Goal: Find specific page/section: Find specific page/section

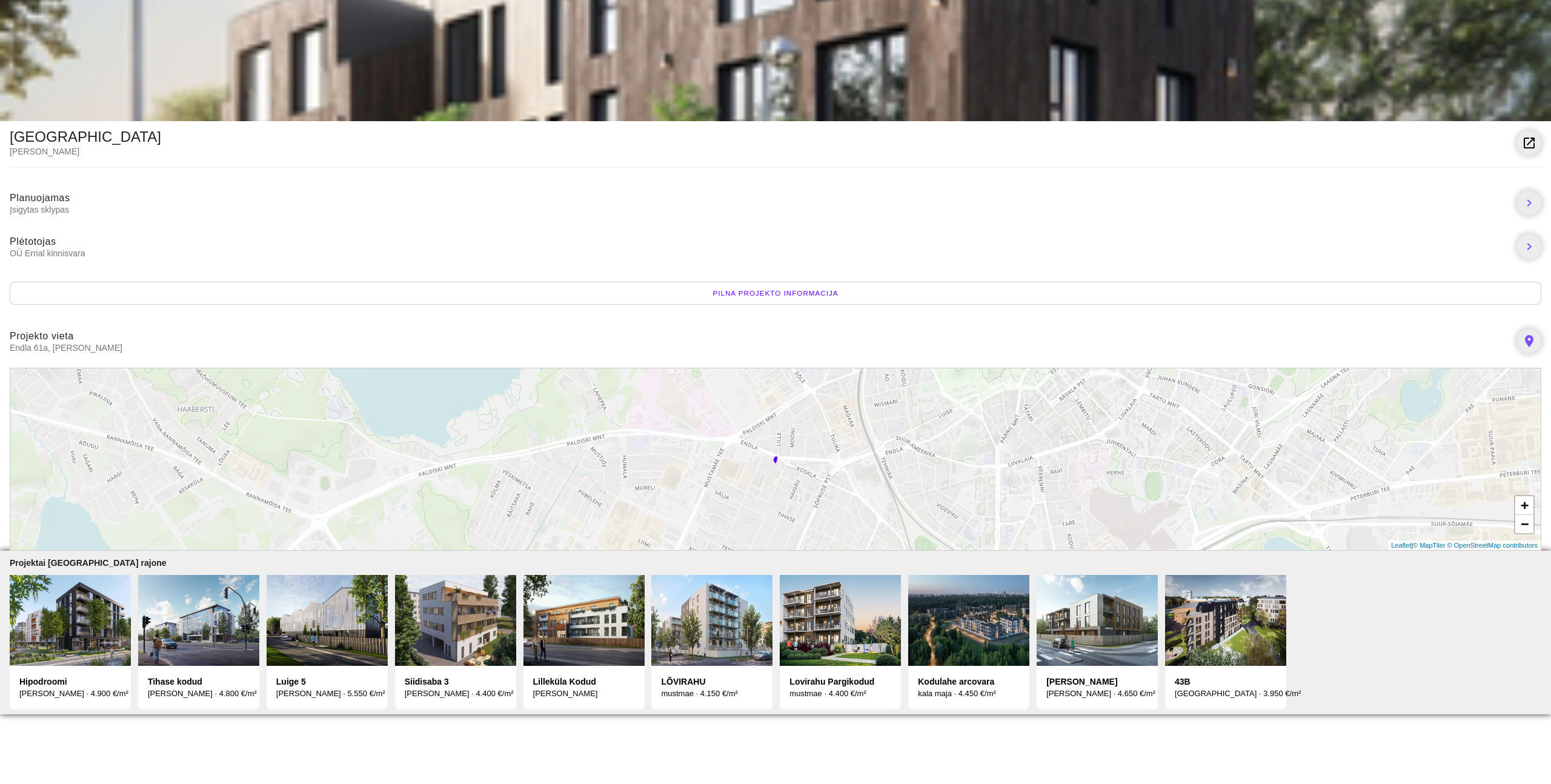
drag, startPoint x: 24, startPoint y: 252, endPoint x: 106, endPoint y: 252, distance: 82.0
click at [106, 252] on span "OÜ Errial kinnisvara" at bounding box center [759, 254] width 1498 height 11
copy span "Errial kinnisvara"
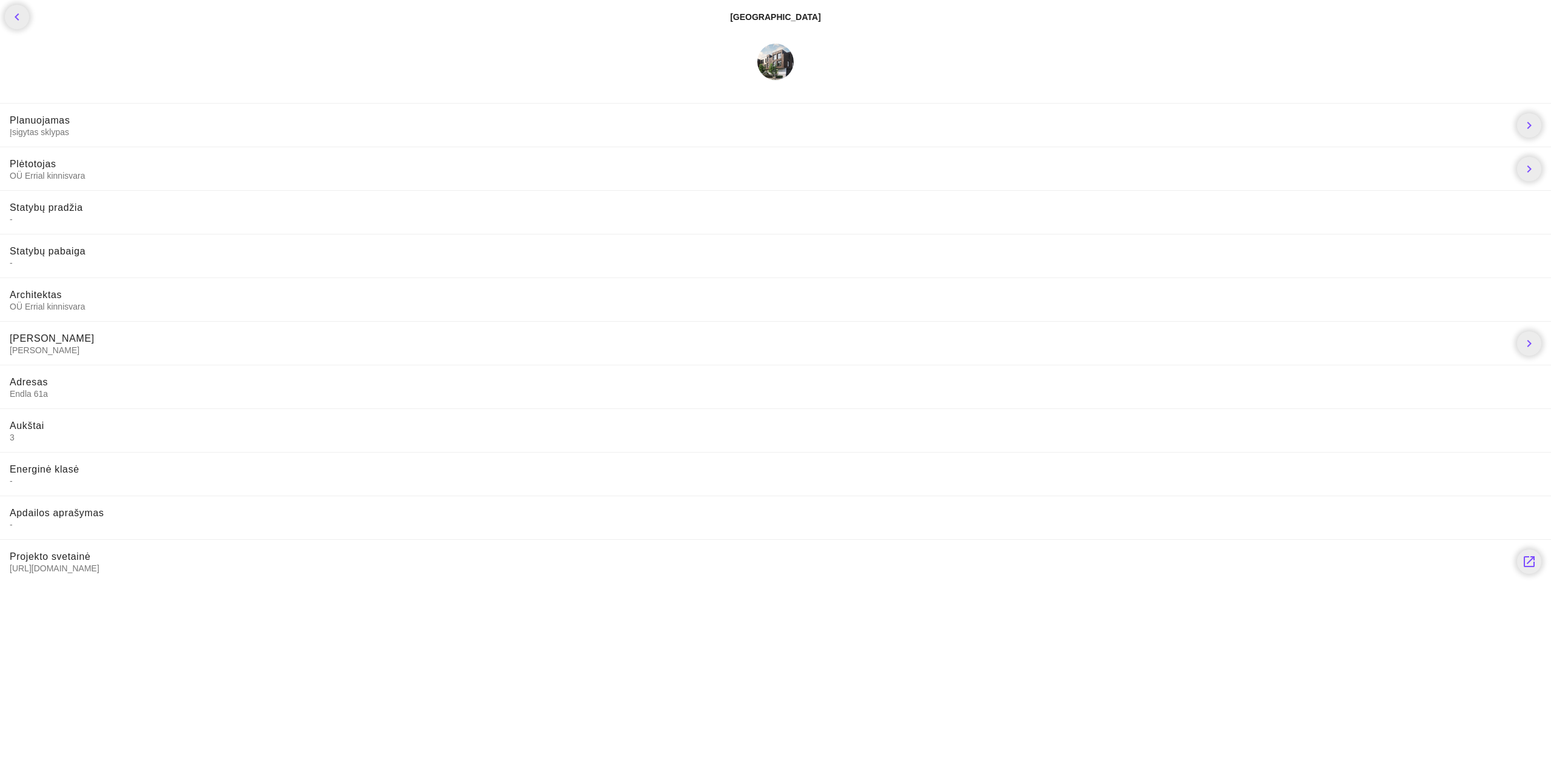
drag, startPoint x: 142, startPoint y: 567, endPoint x: 9, endPoint y: 570, distance: 133.0
click at [10, 570] on span "https://kv.erial.ee/project-view.html" at bounding box center [759, 568] width 1498 height 11
copy span "https://kv.erial.ee/project-view.html"
